Goal: Task Accomplishment & Management: Manage account settings

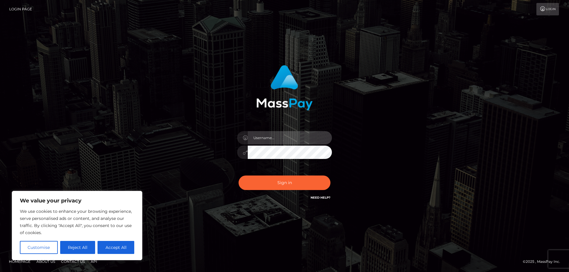
click at [269, 143] on input "text" at bounding box center [290, 137] width 84 height 13
type input "[EMAIL_ADDRESS][DOMAIN_NAME]"
click at [239, 176] on button "Sign in" at bounding box center [285, 183] width 92 height 15
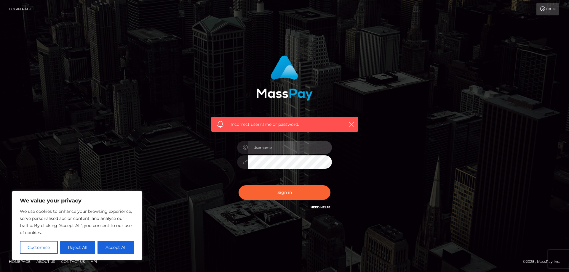
click at [281, 151] on input "text" at bounding box center [290, 147] width 84 height 13
type input "[EMAIL_ADDRESS][DOMAIN_NAME]"
click at [239, 185] on button "Sign in" at bounding box center [285, 192] width 92 height 15
click at [279, 146] on input "text" at bounding box center [290, 147] width 84 height 13
type input "alexasteel02@gmail.com"
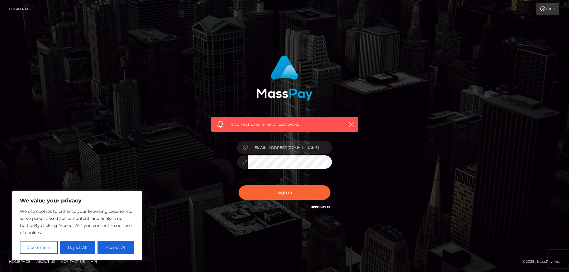
click at [239, 185] on button "Sign in" at bounding box center [285, 192] width 92 height 15
click at [283, 151] on input "text" at bounding box center [290, 147] width 84 height 13
type input "alexasteel02@gmail.com"
click at [239, 185] on button "Sign in" at bounding box center [285, 192] width 92 height 15
